Goal: Task Accomplishment & Management: Manage account settings

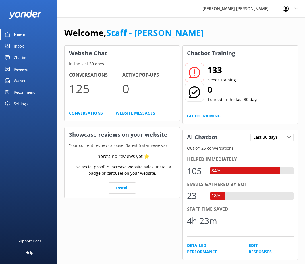
click at [34, 82] on link "Waiver" at bounding box center [28, 80] width 57 height 11
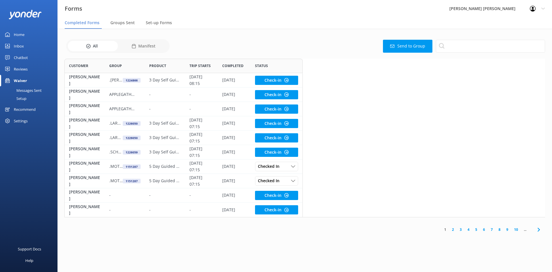
scroll to position [154, 476]
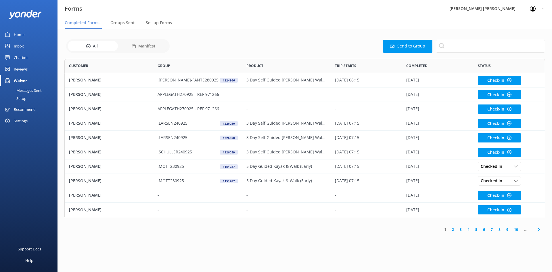
click at [305, 229] on link "4" at bounding box center [468, 228] width 8 height 5
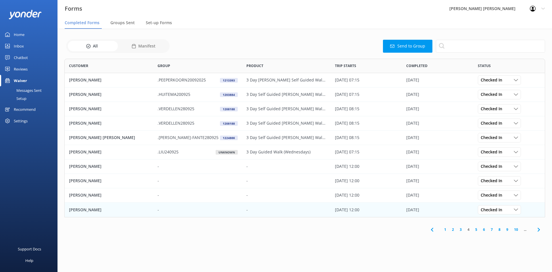
scroll to position [154, 476]
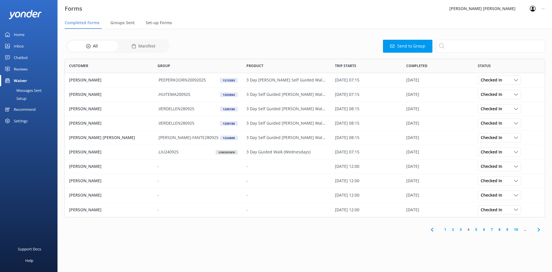
click at [305, 228] on link "3" at bounding box center [461, 228] width 8 height 5
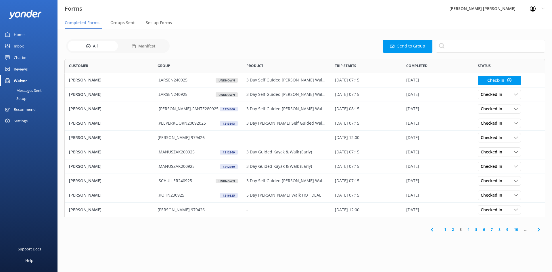
scroll to position [154, 476]
